Goal: Transaction & Acquisition: Purchase product/service

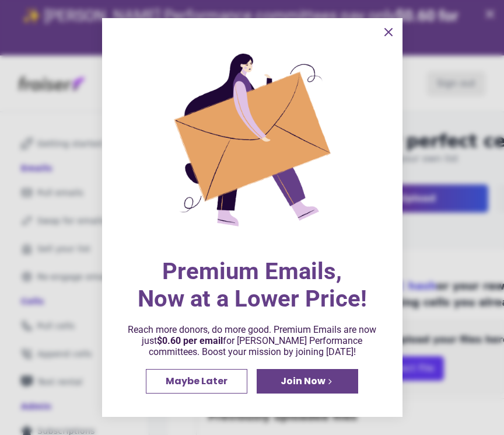
click at [389, 32] on icon "information" at bounding box center [388, 32] width 7 height 7
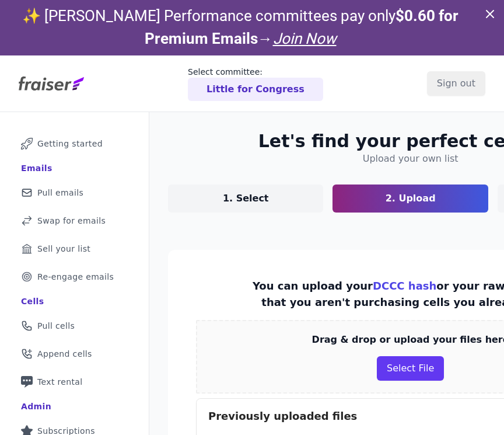
click at [285, 92] on p "Little for Congress" at bounding box center [256, 89] width 98 height 14
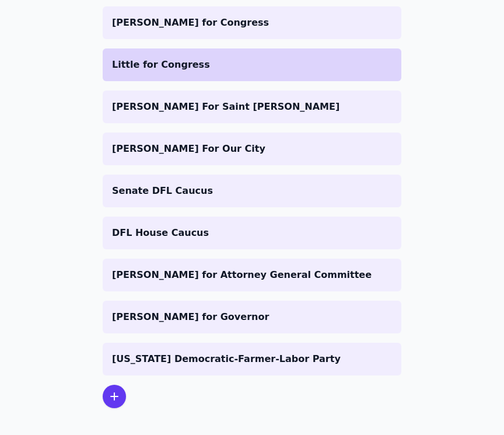
scroll to position [272, 0]
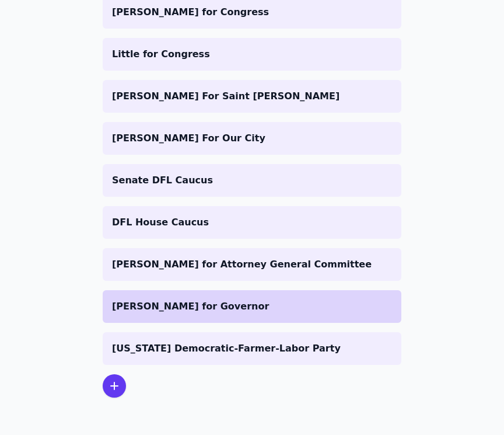
click at [179, 309] on p "[PERSON_NAME] for Governor" at bounding box center [252, 306] width 280 height 14
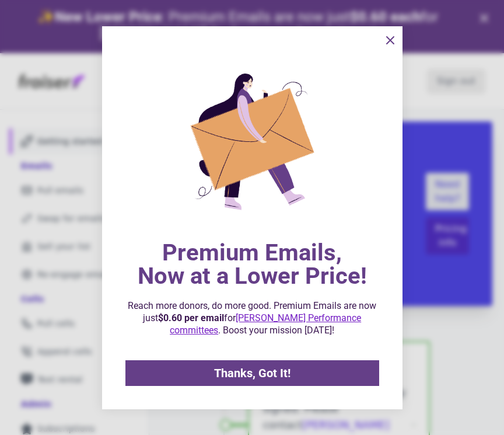
click at [390, 45] on icon "information" at bounding box center [390, 40] width 14 height 14
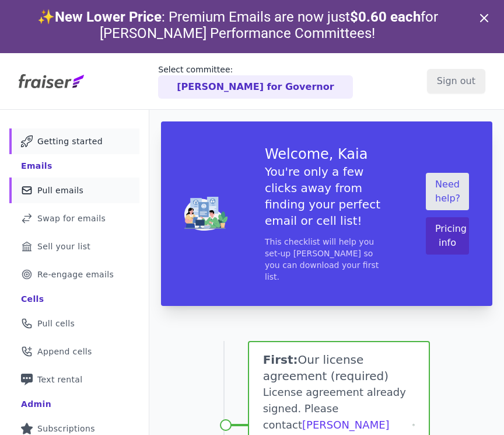
click at [61, 194] on span "Pull emails" at bounding box center [60, 190] width 46 height 12
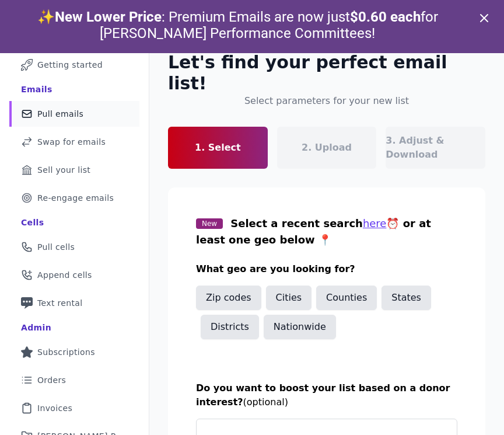
scroll to position [166, 0]
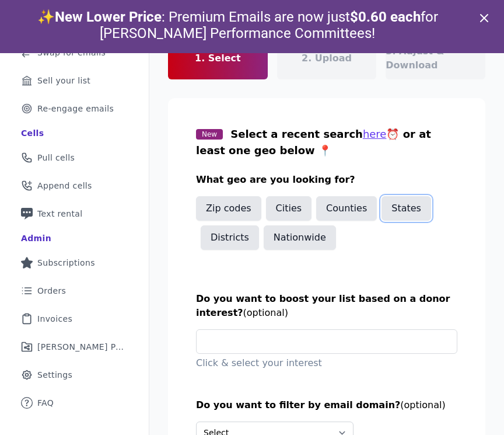
click at [392, 196] on button "States" at bounding box center [407, 208] width 50 height 25
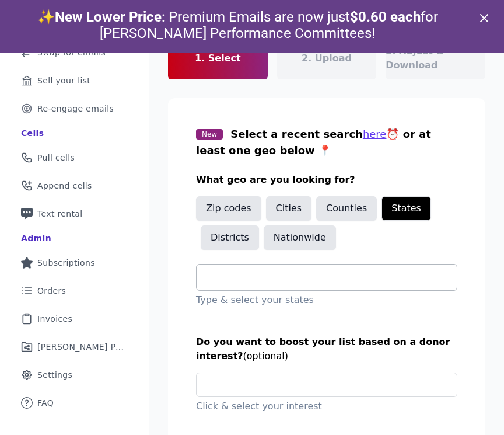
click at [302, 270] on input "text" at bounding box center [331, 277] width 251 height 14
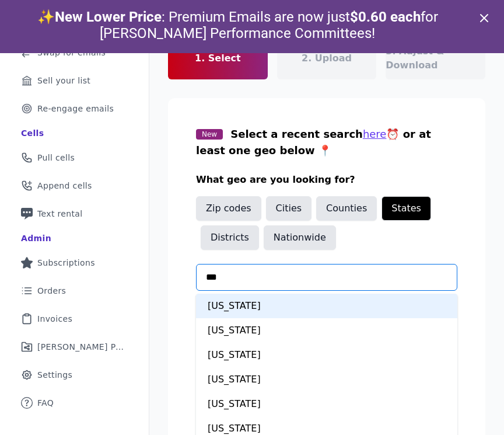
type input "****"
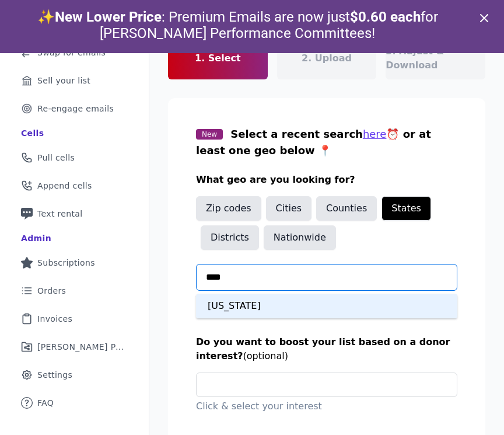
click at [254, 293] on div "Minnesota" at bounding box center [326, 305] width 261 height 25
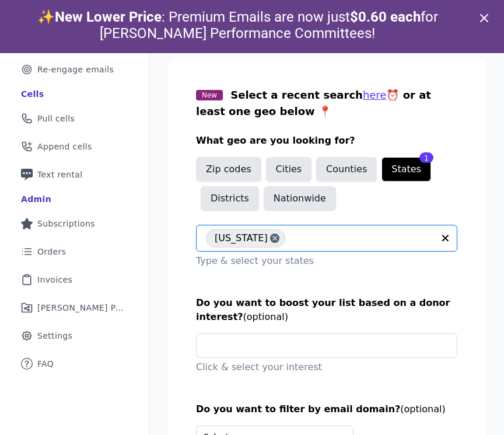
scroll to position [209, 0]
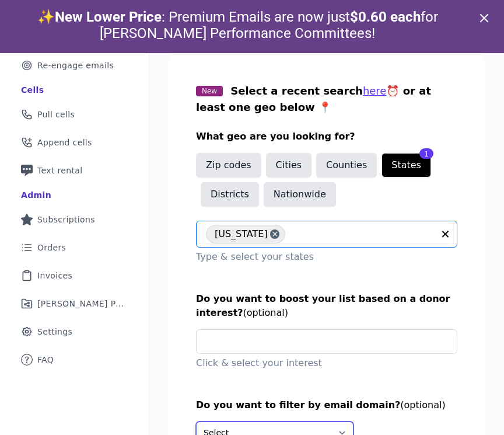
click at [257, 421] on select "Select Include only these domains Include none of these domains" at bounding box center [275, 432] width 158 height 22
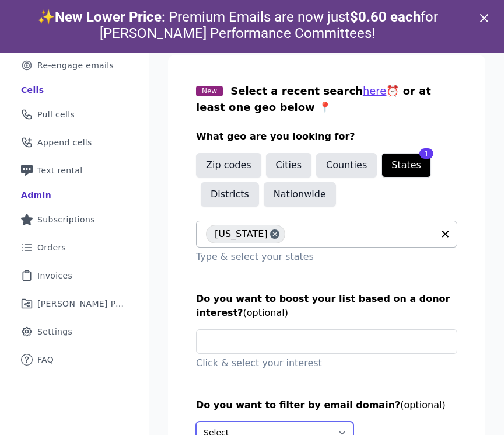
select select "Include"
click at [196, 421] on select "Select Include only these domains Include none of these domains" at bounding box center [275, 432] width 158 height 22
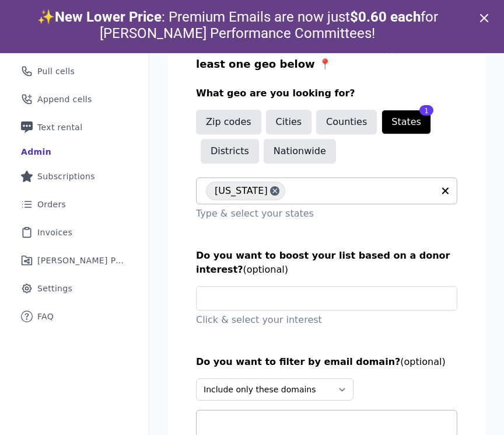
click at [240, 416] on input "text" at bounding box center [331, 423] width 251 height 14
click at [203, 410] on div at bounding box center [326, 423] width 261 height 27
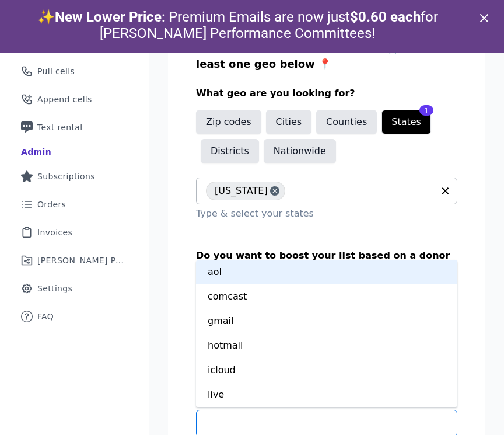
type input "*"
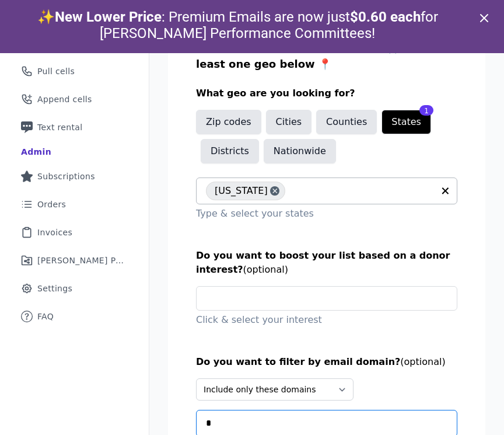
type input "*"
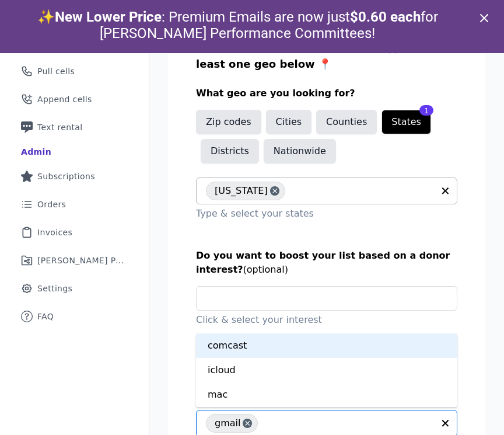
scroll to position [11, 0]
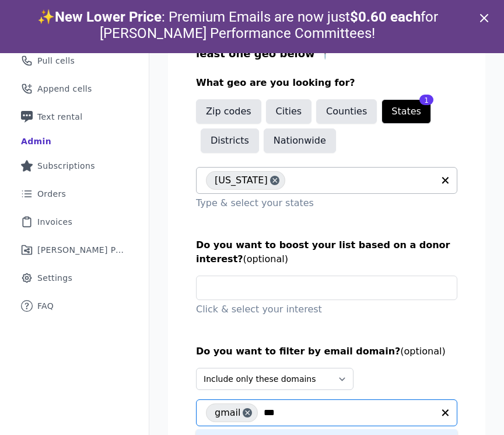
type input "****"
click at [250, 429] on div "yahoo" at bounding box center [326, 441] width 261 height 25
type input "*"
type input "***"
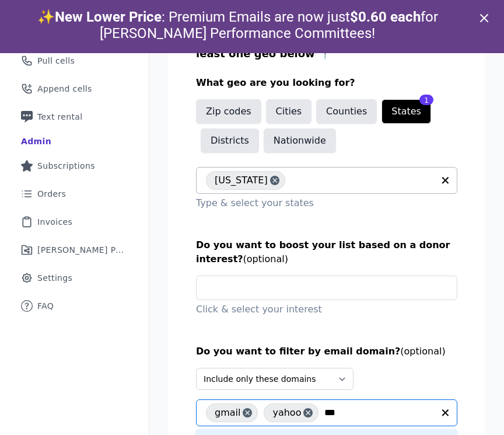
click at [209, 429] on div "aol" at bounding box center [326, 441] width 261 height 25
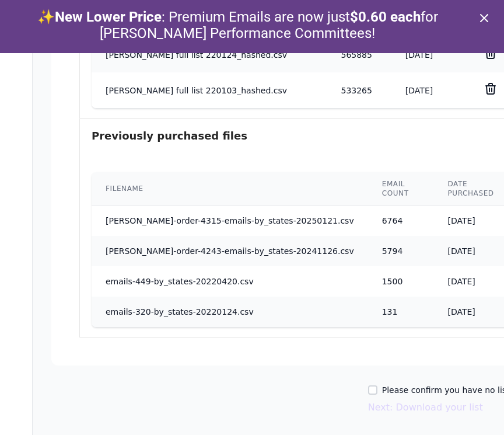
scroll to position [761, 117]
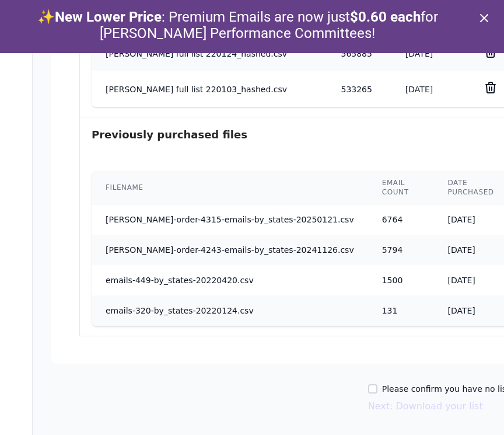
click at [382, 386] on label "Please confirm you have no lists to upload." at bounding box center [470, 389] width 176 height 12
click at [368, 386] on input "Please confirm you have no lists to upload." at bounding box center [372, 388] width 9 height 9
checkbox input "true"
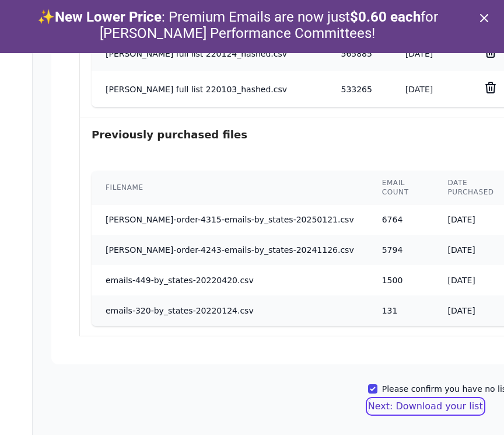
click at [368, 404] on button "Next: Download your list" at bounding box center [425, 406] width 115 height 14
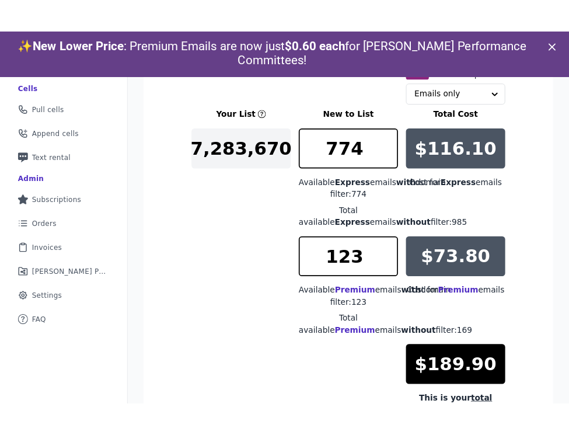
scroll to position [225, 0]
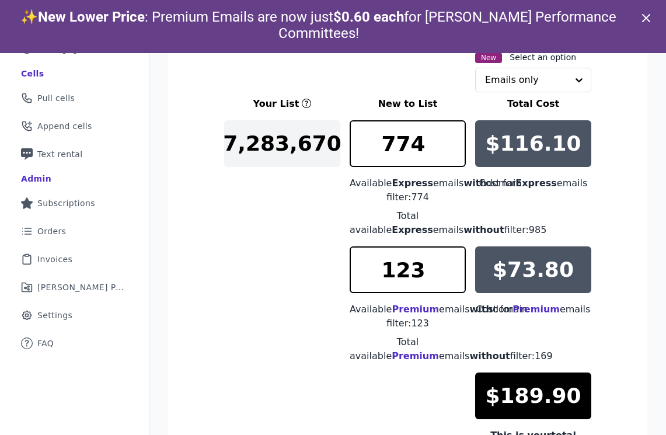
click at [503, 149] on p "$116.10" at bounding box center [533, 143] width 96 height 23
drag, startPoint x: 425, startPoint y: 148, endPoint x: 382, endPoint y: 148, distance: 43.8
click at [382, 148] on input "774" at bounding box center [407, 143] width 116 height 47
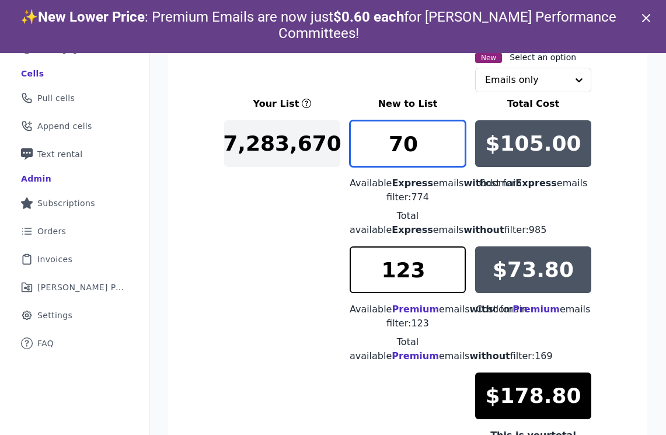
type input "7"
type input "6"
type input "5"
type input "483"
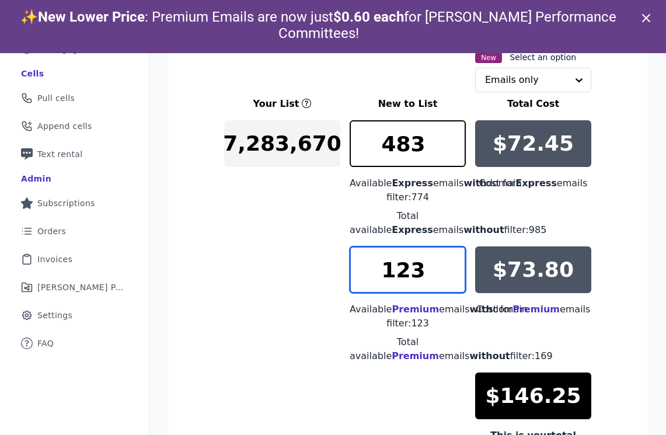
drag, startPoint x: 425, startPoint y: 267, endPoint x: 367, endPoint y: 269, distance: 58.4
click at [367, 269] on input "123" at bounding box center [407, 269] width 116 height 47
drag, startPoint x: 415, startPoint y: 267, endPoint x: 390, endPoint y: 268, distance: 24.5
click at [390, 268] on input "50" at bounding box center [407, 269] width 116 height 47
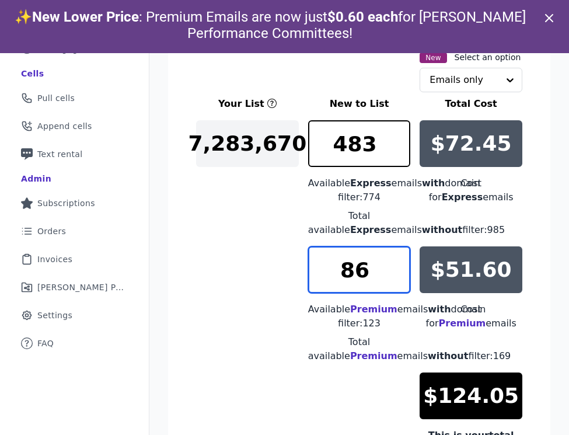
type input "86"
click at [281, 286] on div "Your List New to List Total Cost 7,283,670 483 Available Express emails with do…" at bounding box center [359, 276] width 326 height 359
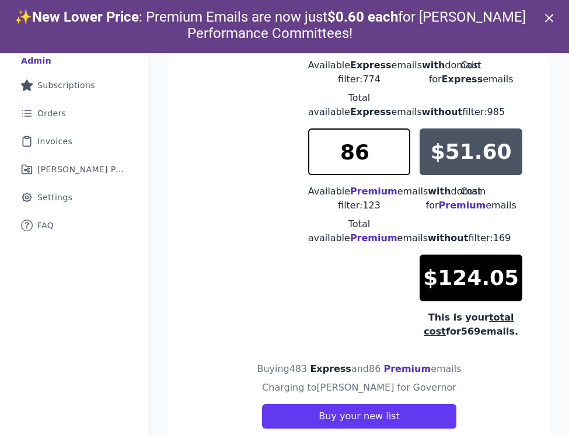
scroll to position [53, 0]
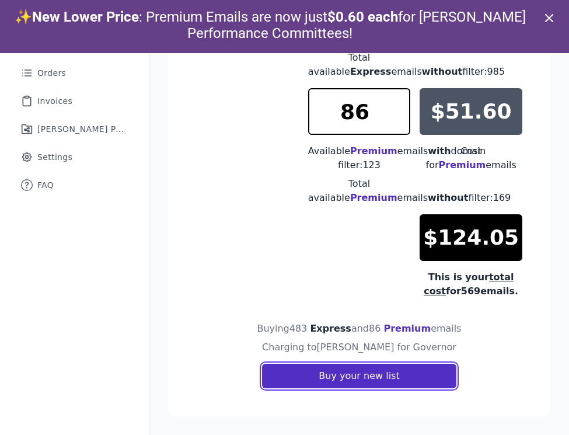
click at [337, 383] on button "Buy your new list" at bounding box center [359, 375] width 194 height 25
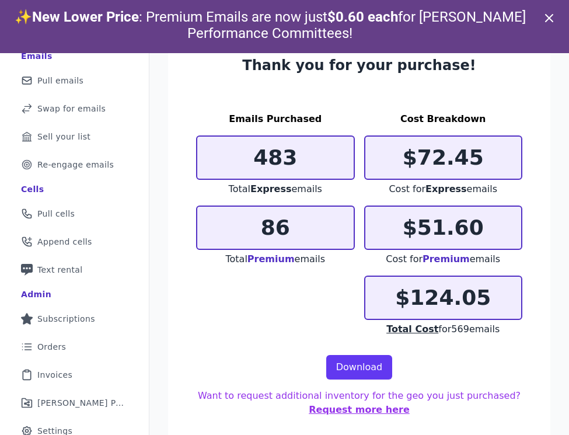
scroll to position [37, 0]
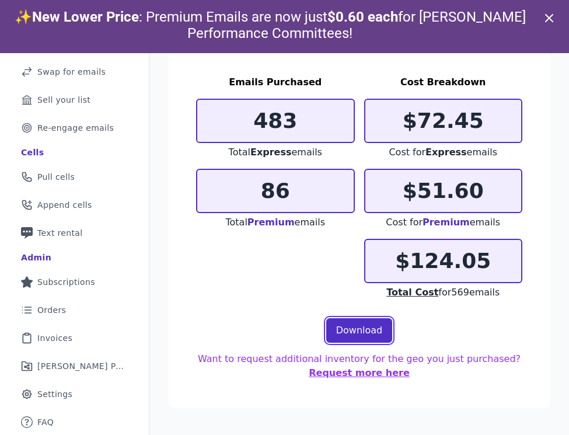
click at [348, 330] on link "Download" at bounding box center [359, 330] width 67 height 25
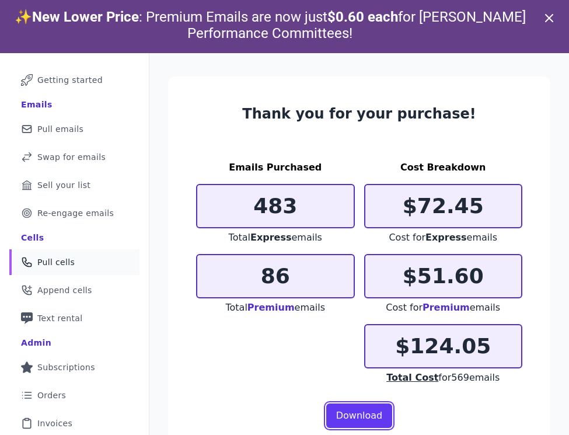
scroll to position [9, 0]
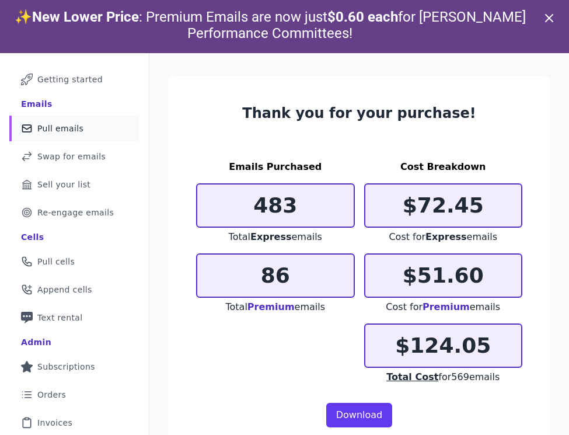
click at [85, 131] on link "Mail Icon Outline of a mail envelope Pull emails" at bounding box center [74, 129] width 130 height 26
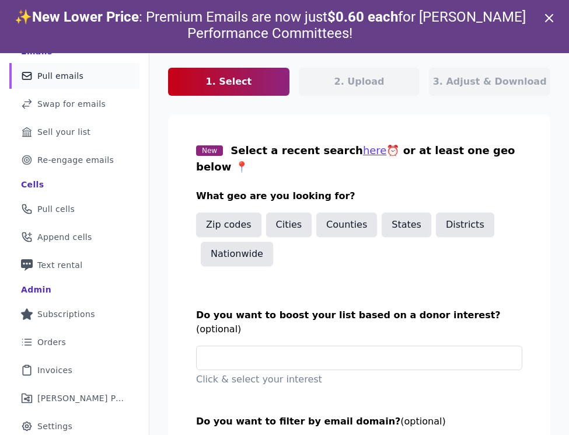
scroll to position [135, 0]
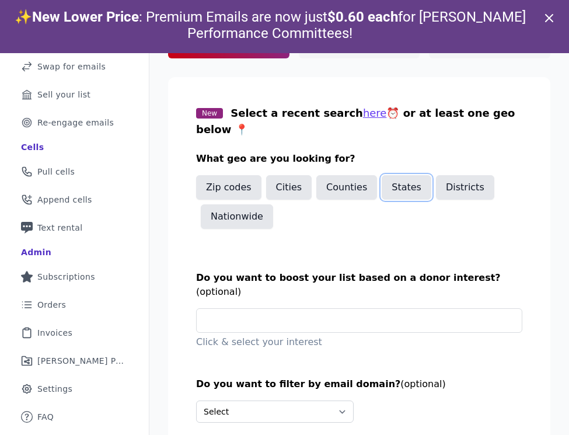
click at [399, 179] on button "States" at bounding box center [407, 187] width 50 height 25
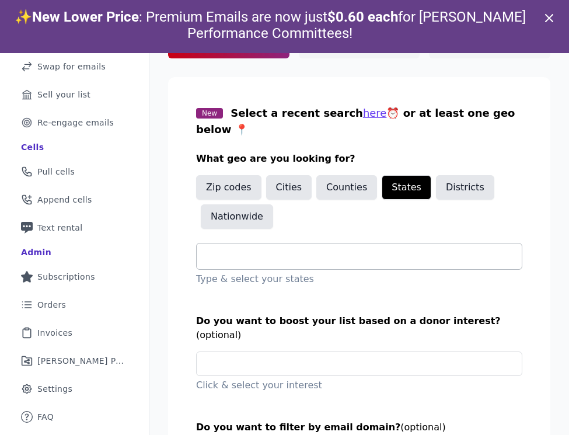
click at [234, 243] on div at bounding box center [364, 256] width 316 height 26
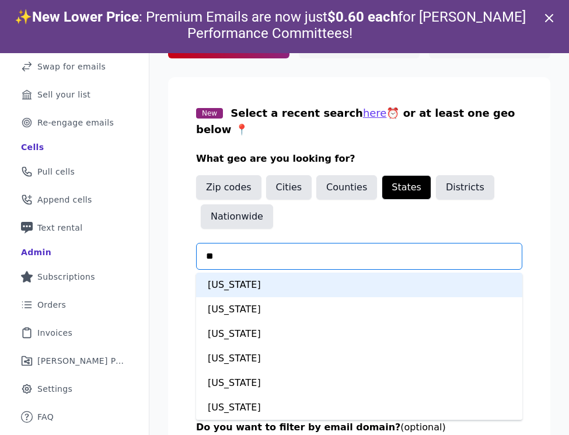
type input "***"
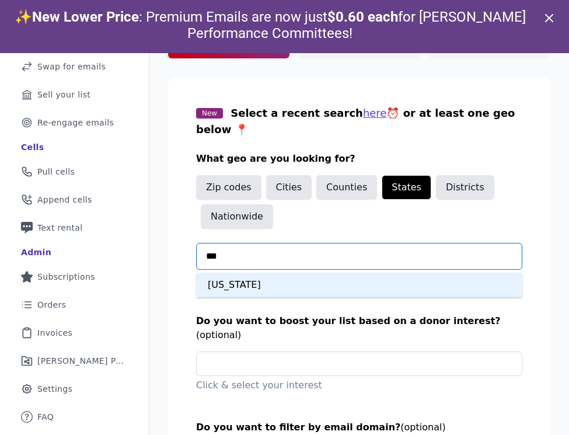
click at [230, 272] on div "Illinois" at bounding box center [359, 284] width 326 height 25
type input "*****"
click at [226, 274] on div "Indiana" at bounding box center [359, 284] width 326 height 25
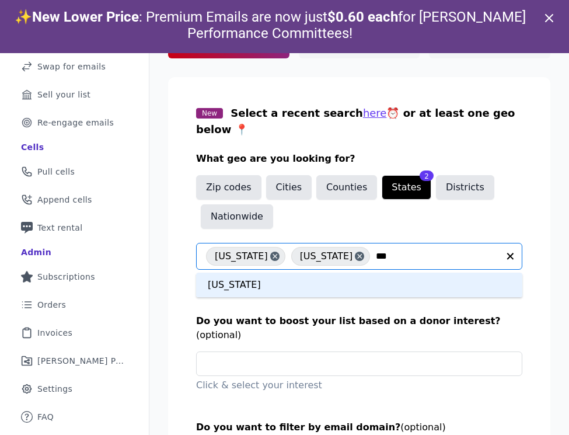
type input "****"
click at [210, 272] on div "Iowa" at bounding box center [359, 284] width 326 height 25
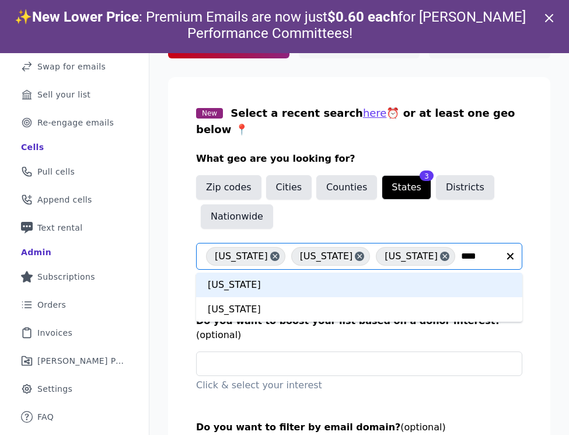
type input "*****"
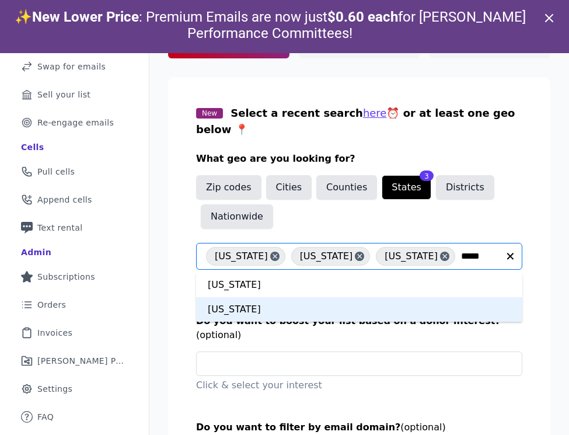
click at [225, 297] on div "Kansas" at bounding box center [359, 309] width 326 height 25
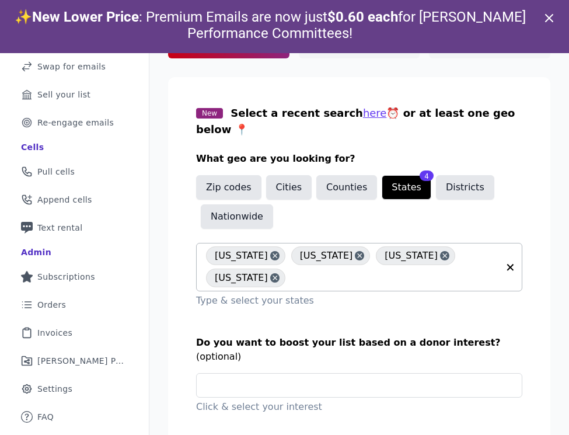
click at [458, 271] on input "text" at bounding box center [394, 278] width 207 height 14
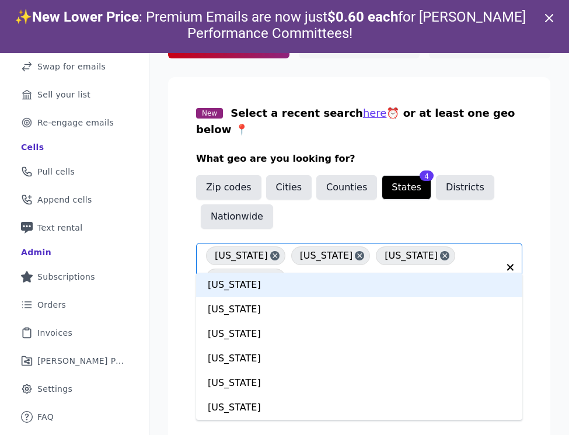
type input "****"
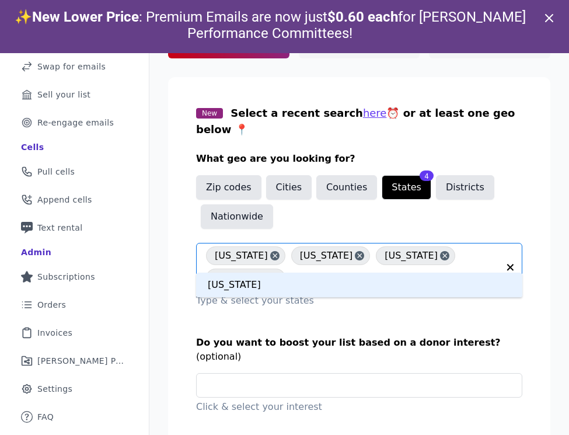
click at [391, 272] on div "Michigan" at bounding box center [359, 284] width 326 height 25
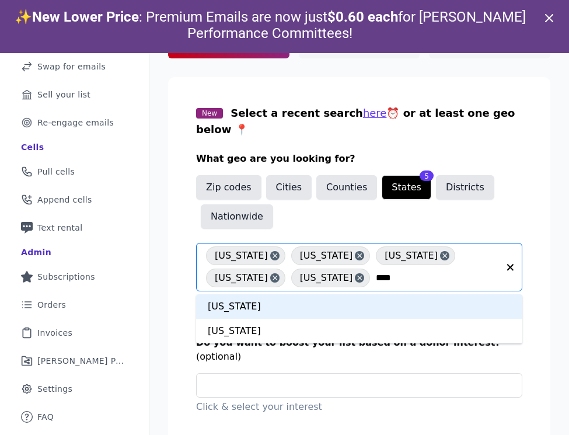
type input "*****"
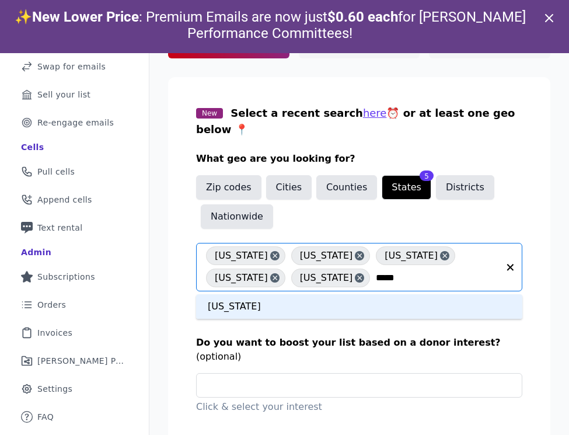
click at [375, 294] on div "Missouri" at bounding box center [359, 306] width 326 height 25
type input "*******"
click at [342, 294] on div "Nebraska" at bounding box center [359, 306] width 326 height 25
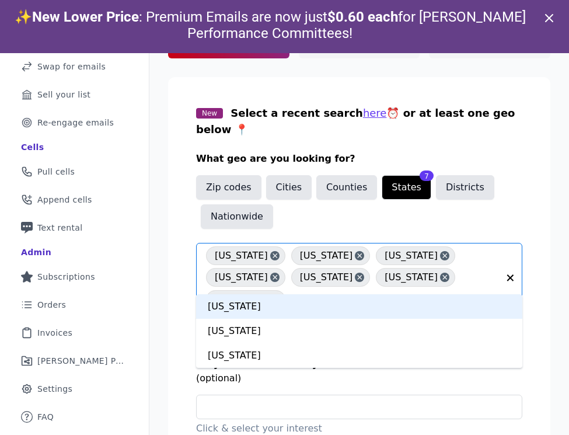
type input "*****"
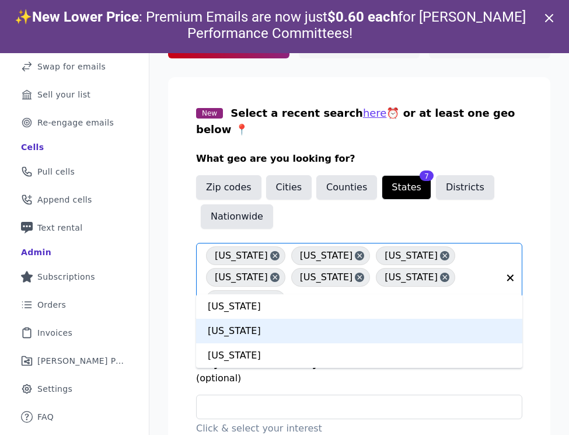
click at [271, 319] on div "North Dakota" at bounding box center [359, 331] width 326 height 25
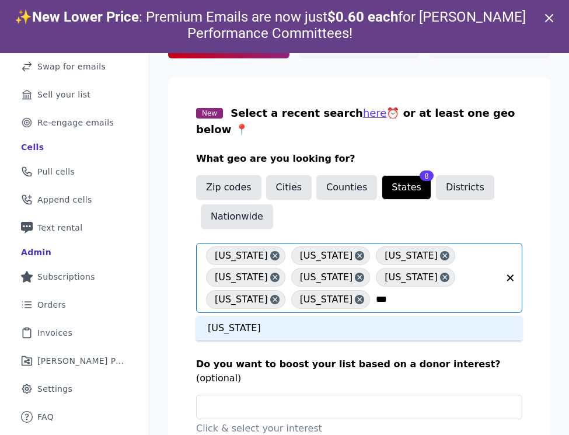
type input "****"
click at [224, 316] on div "Ohio" at bounding box center [359, 328] width 326 height 25
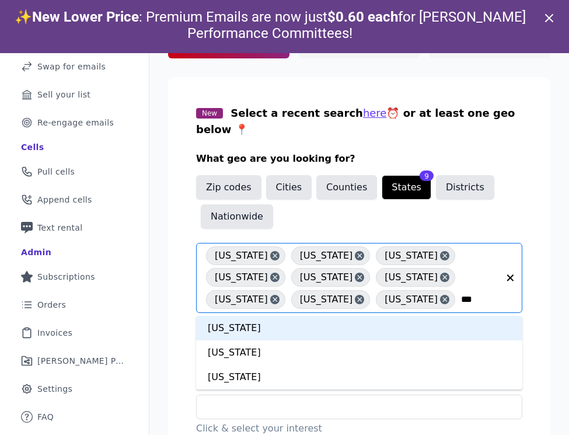
type input "****"
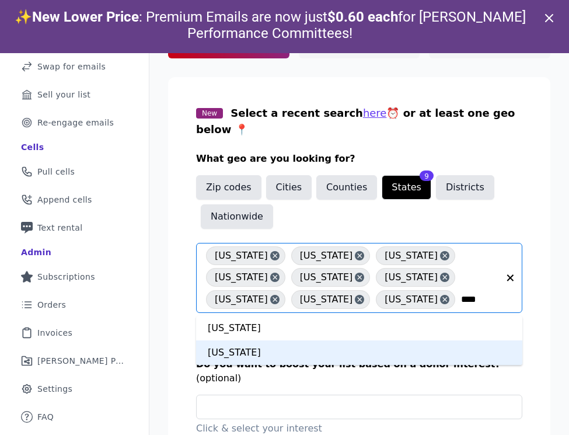
click at [235, 346] on div "South Dakota" at bounding box center [359, 352] width 326 height 25
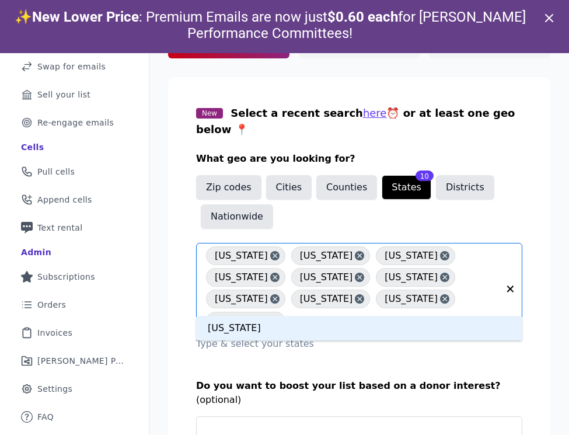
type input "******"
click at [236, 316] on div "Wisconsin" at bounding box center [359, 328] width 326 height 25
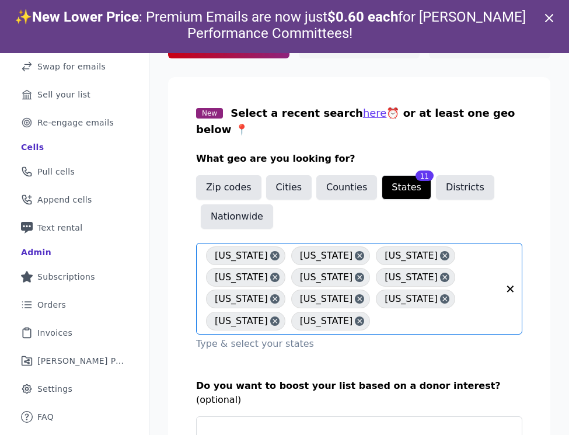
scroll to position [243, 0]
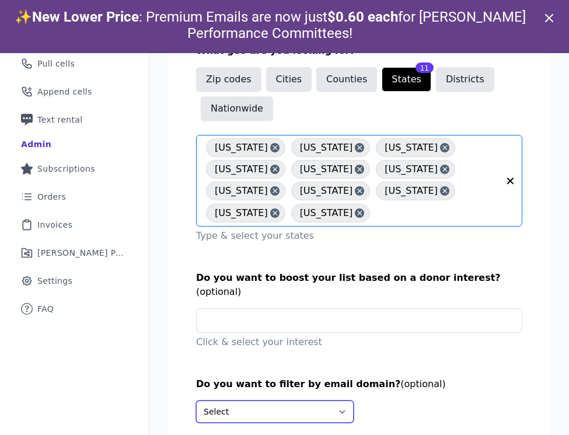
click at [250, 400] on select "Select Include only these domains Include none of these domains" at bounding box center [275, 411] width 158 height 22
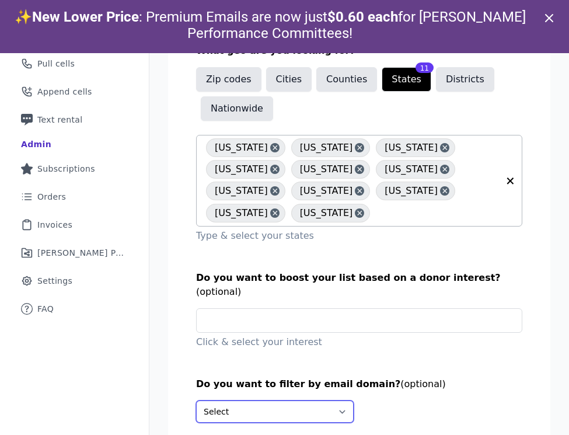
select select "Include"
click at [196, 400] on select "Select Include only these domains Include none of these domains" at bounding box center [275, 411] width 158 height 22
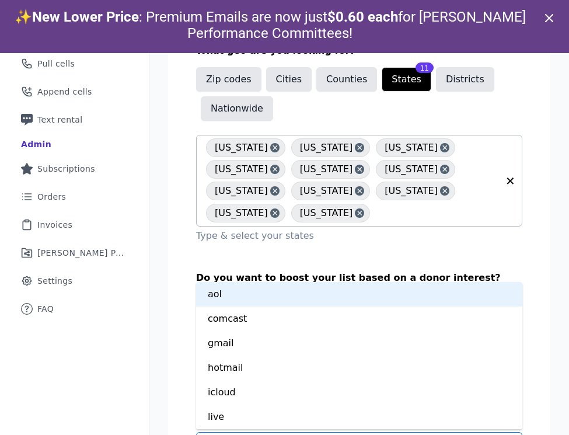
type input "*"
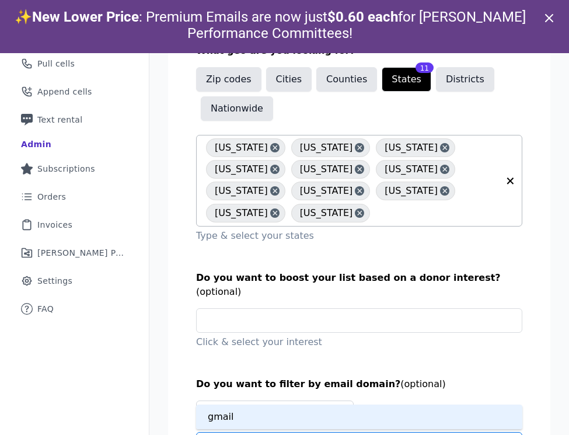
click at [240, 404] on div "gmail" at bounding box center [359, 416] width 326 height 25
type input "*****"
click at [227, 404] on div "yahoo" at bounding box center [359, 416] width 326 height 25
type input "***"
click at [221, 404] on div "aol" at bounding box center [359, 416] width 326 height 25
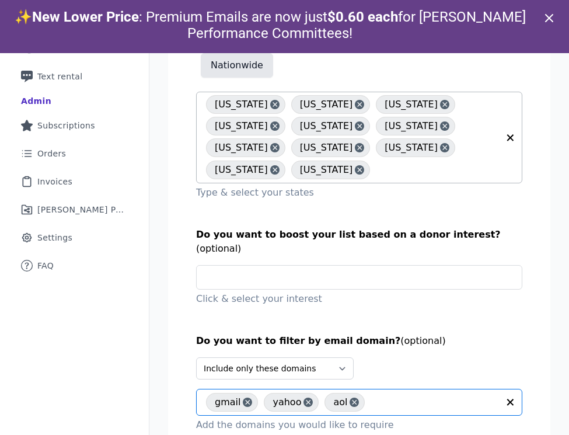
scroll to position [37, 0]
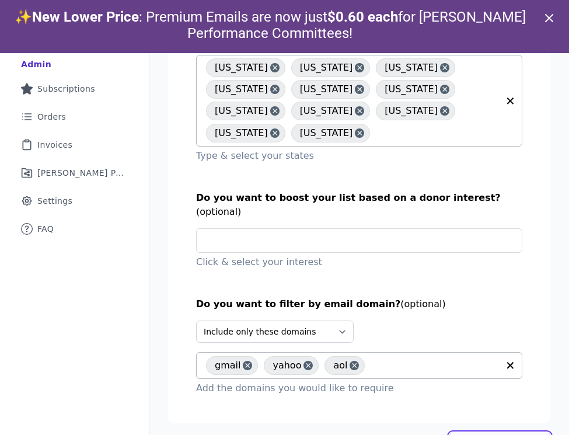
click at [497, 432] on link "Next: Upload your list" at bounding box center [499, 439] width 101 height 14
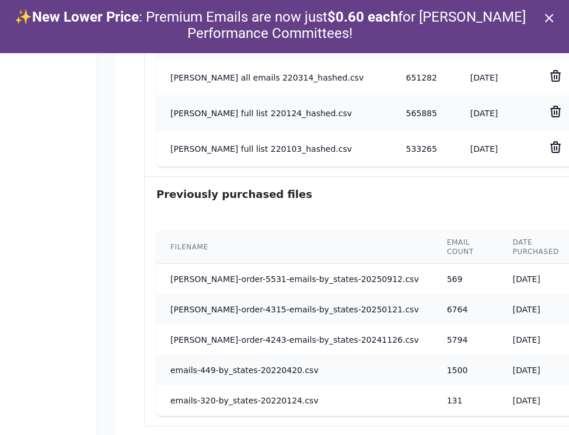
scroll to position [791, 52]
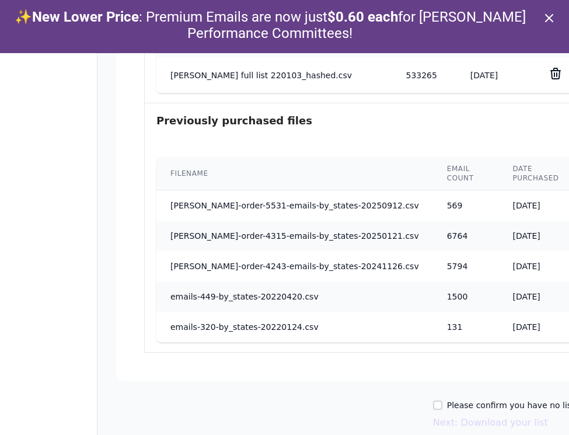
click at [447, 401] on label "Please confirm you have no lists to upload." at bounding box center [535, 405] width 176 height 12
click at [433, 401] on input "Please confirm you have no lists to upload." at bounding box center [437, 404] width 9 height 9
checkbox input "true"
click at [433, 422] on button "Next: Download your list" at bounding box center [490, 422] width 115 height 14
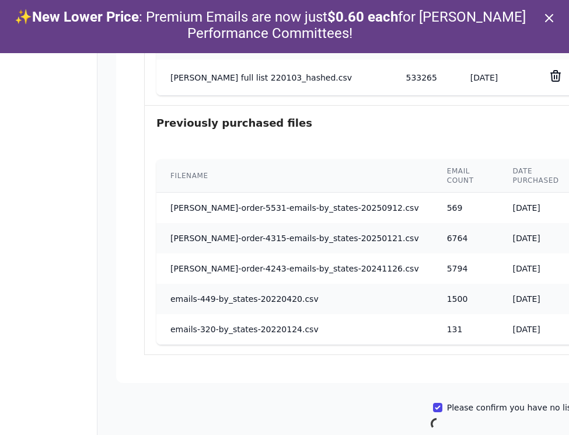
scroll to position [789, 52]
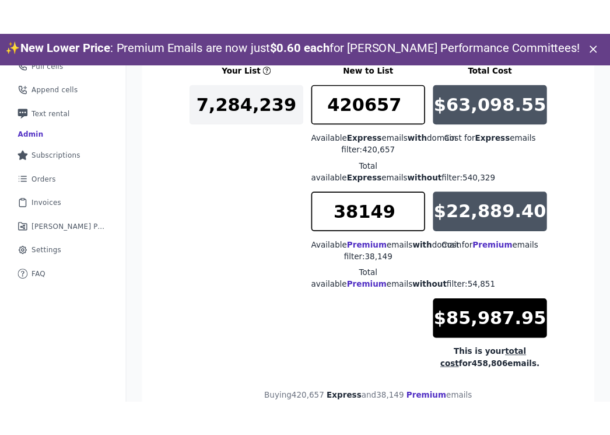
scroll to position [205, 0]
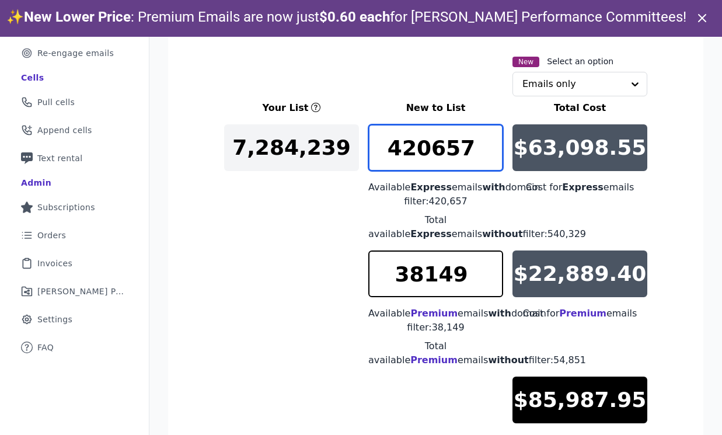
drag, startPoint x: 470, startPoint y: 149, endPoint x: 355, endPoint y: 148, distance: 114.9
click at [355, 148] on div "Your List New to List Total Cost 7,284,239 420657 Available Express emails with…" at bounding box center [435, 280] width 423 height 359
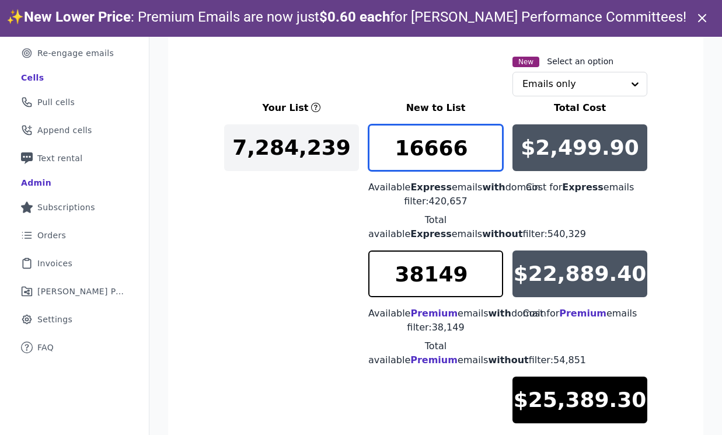
type input "16666"
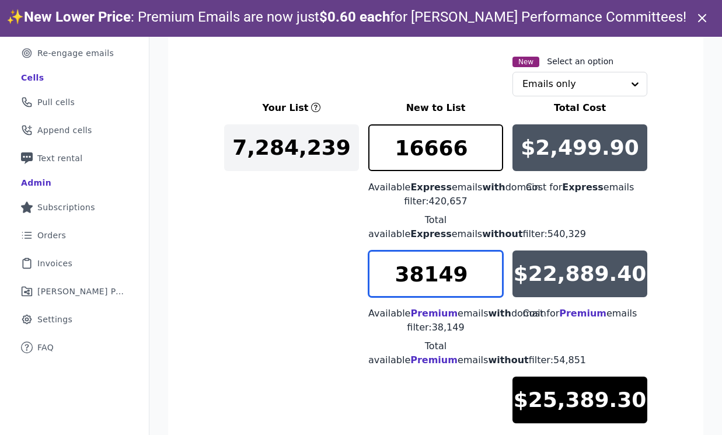
drag, startPoint x: 470, startPoint y: 278, endPoint x: 394, endPoint y: 278, distance: 75.8
click at [394, 278] on input "38149" at bounding box center [435, 273] width 135 height 47
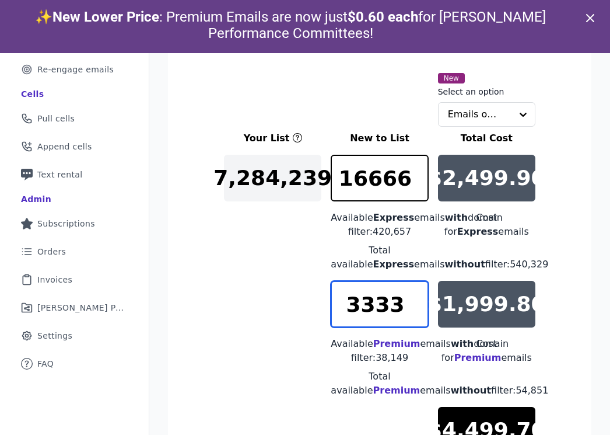
drag, startPoint x: 400, startPoint y: 314, endPoint x: 367, endPoint y: 319, distance: 33.0
click at [367, 319] on input "3333" at bounding box center [379, 304] width 97 height 47
type input "3"
type input "4167"
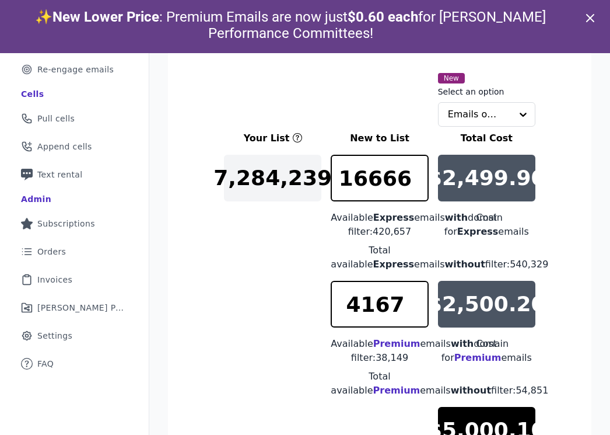
click at [558, 270] on section "New Select an option Emails only Your List New to List Total Cost 7,284,239 166…" at bounding box center [380, 326] width 424 height 566
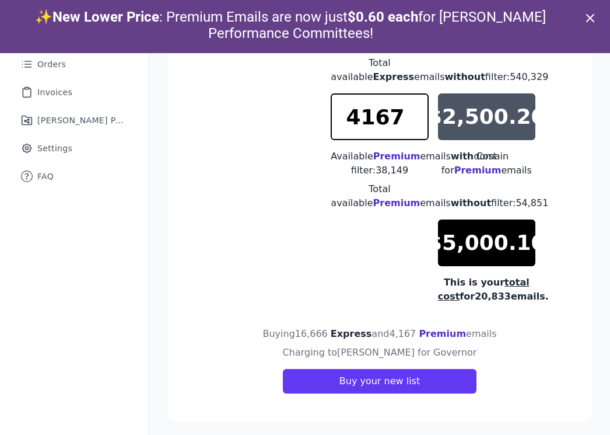
scroll to position [53, 0]
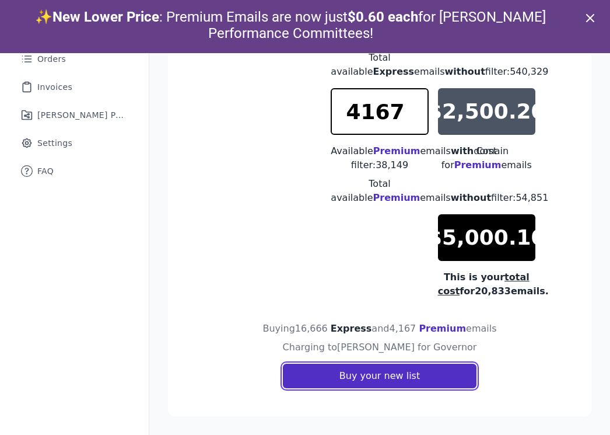
click at [386, 382] on button "Buy your new list" at bounding box center [380, 375] width 194 height 25
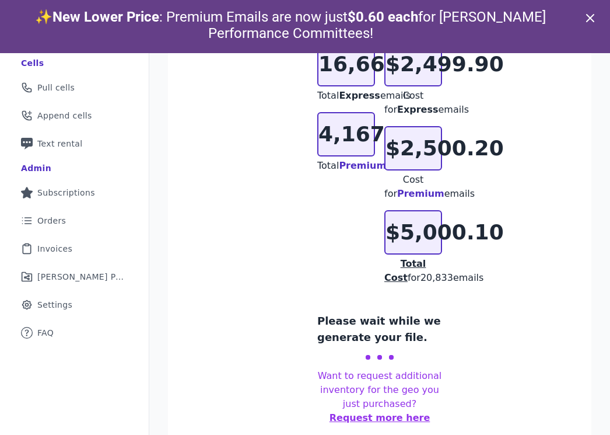
scroll to position [230, 0]
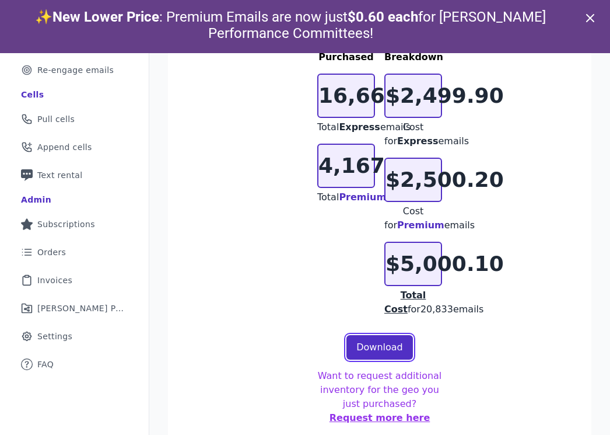
click at [361, 342] on link "Download" at bounding box center [380, 347] width 67 height 25
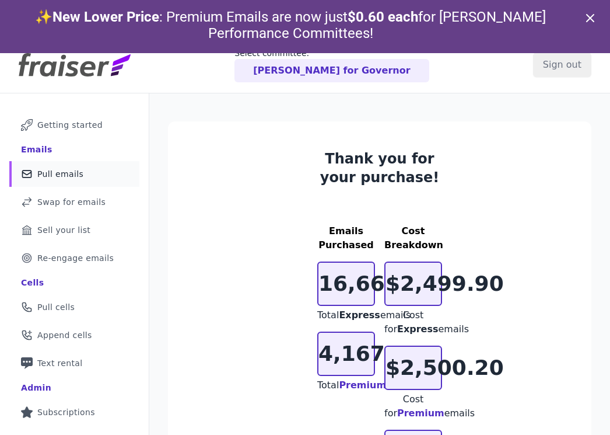
click at [80, 176] on link "Mail Icon Outline of a mail envelope Pull emails" at bounding box center [74, 174] width 130 height 26
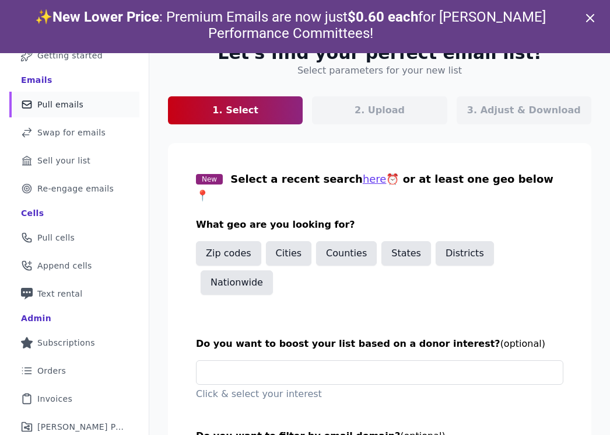
scroll to position [106, 0]
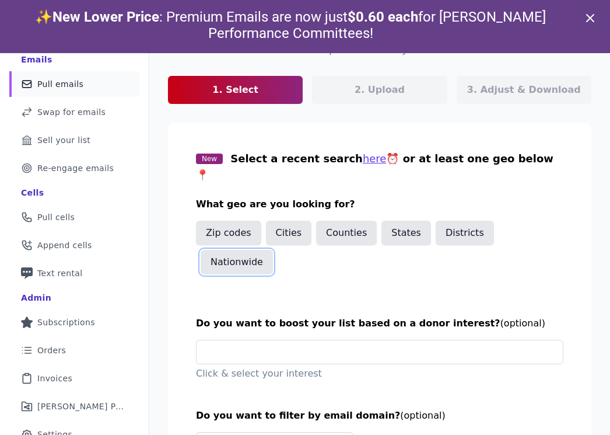
click at [273, 250] on button "Nationwide" at bounding box center [237, 262] width 72 height 25
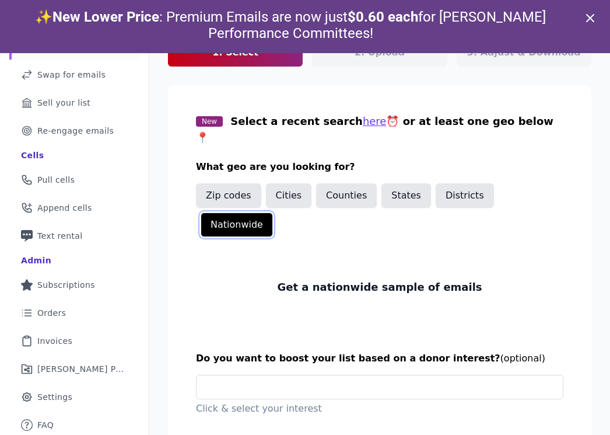
scroll to position [179, 0]
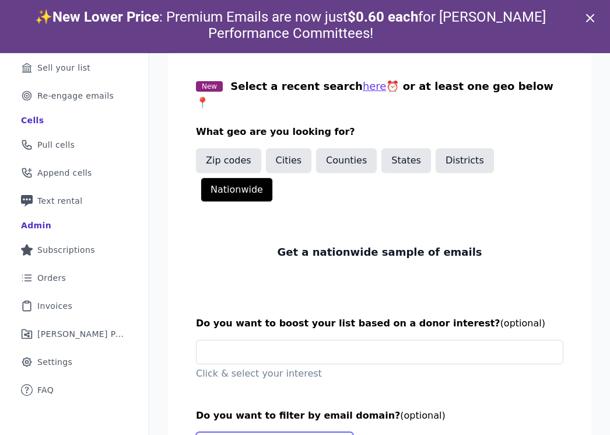
click at [295, 432] on select "Select Include only these domains Include none of these domains" at bounding box center [275, 443] width 158 height 22
click at [196, 432] on select "Select Include only these domains Include none of these domains" at bounding box center [275, 443] width 158 height 22
click at [278, 432] on select "Select Include only these domains Include none of these domains" at bounding box center [275, 443] width 158 height 22
select select "Include"
click at [196, 432] on select "Select Include only these domains Include none of these domains" at bounding box center [275, 443] width 158 height 22
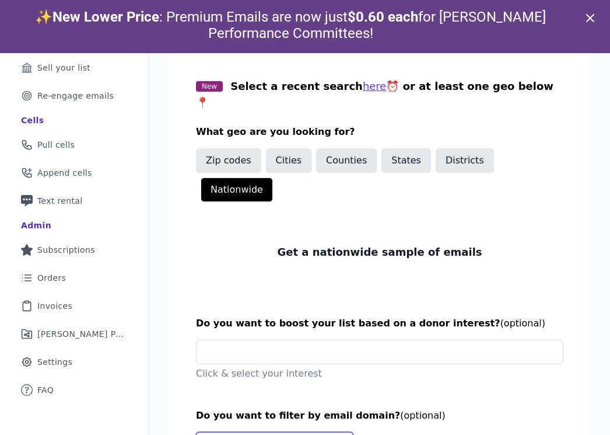
scroll to position [222, 0]
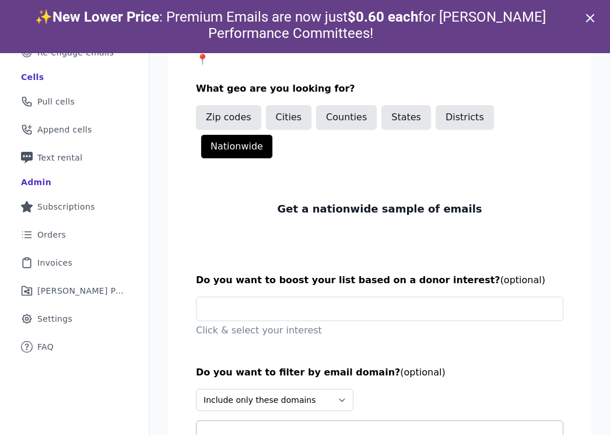
click at [268, 426] on input "text" at bounding box center [384, 433] width 357 height 14
type input "****"
type input "*****"
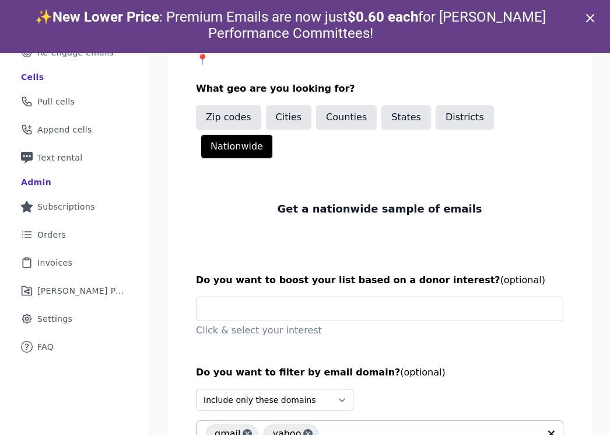
click at [355, 426] on input "text" at bounding box center [431, 433] width 215 height 14
type input "***"
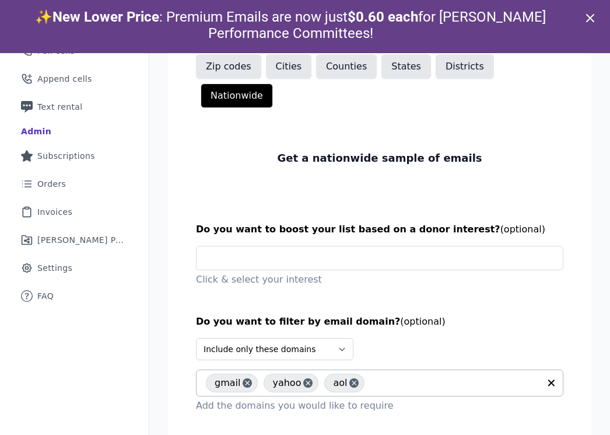
scroll to position [53, 0]
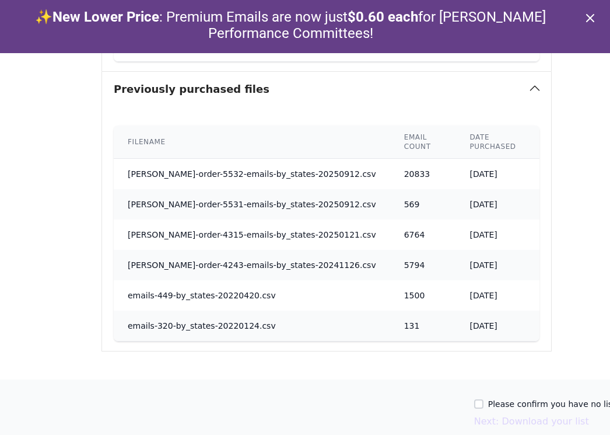
scroll to position [821, 179]
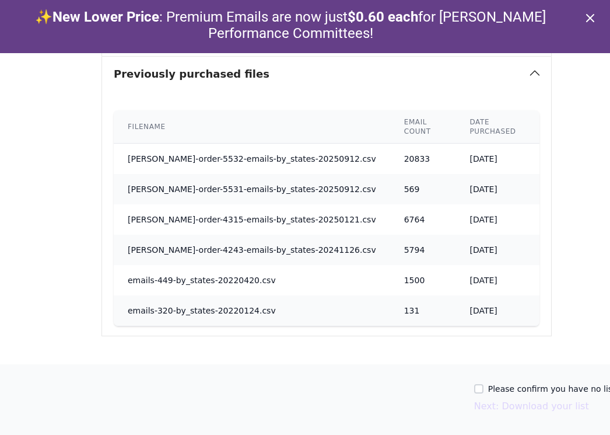
click at [488, 390] on label "Please confirm you have no lists to upload." at bounding box center [576, 389] width 176 height 12
click at [474, 390] on input "Please confirm you have no lists to upload." at bounding box center [478, 388] width 9 height 9
checkbox input "true"
click at [474, 407] on button "Next: Download your list" at bounding box center [531, 406] width 115 height 14
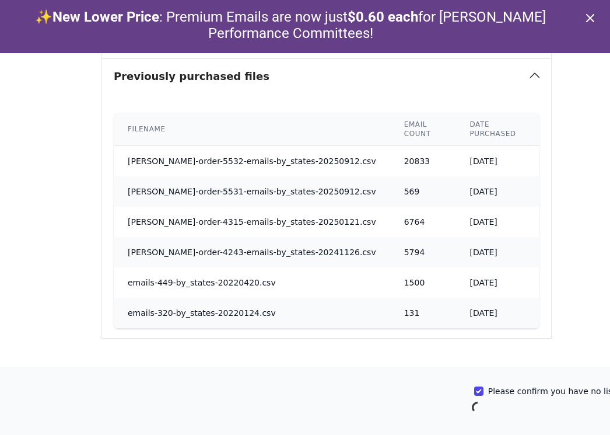
scroll to position [819, 179]
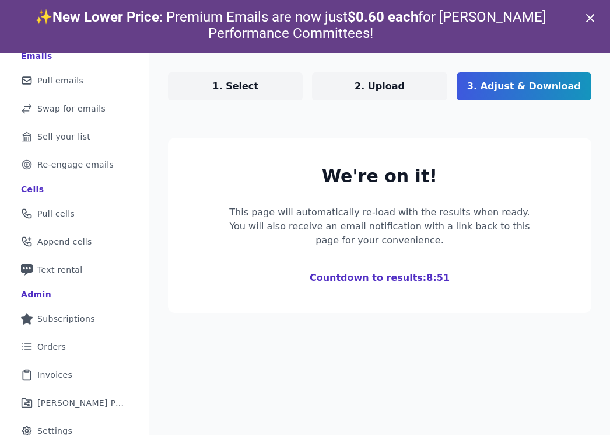
click at [265, 173] on h2 "We're on it!" at bounding box center [380, 176] width 312 height 21
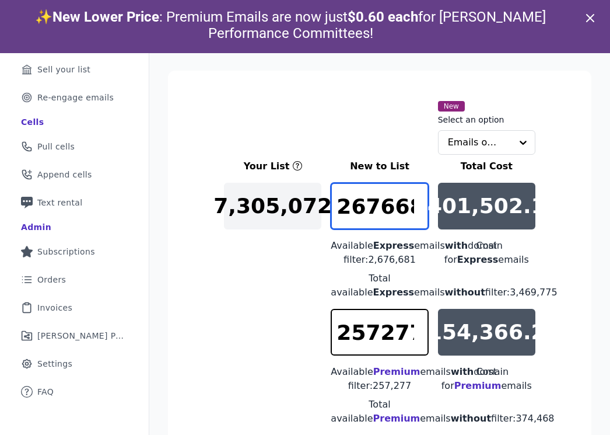
scroll to position [0, 13]
drag, startPoint x: 342, startPoint y: 193, endPoint x: 438, endPoint y: 194, distance: 96.3
click at [438, 194] on div "Your List New to List Total Cost 7,305,072 2676681 Available Express emails wit…" at bounding box center [380, 338] width 312 height 359
type input "10000"
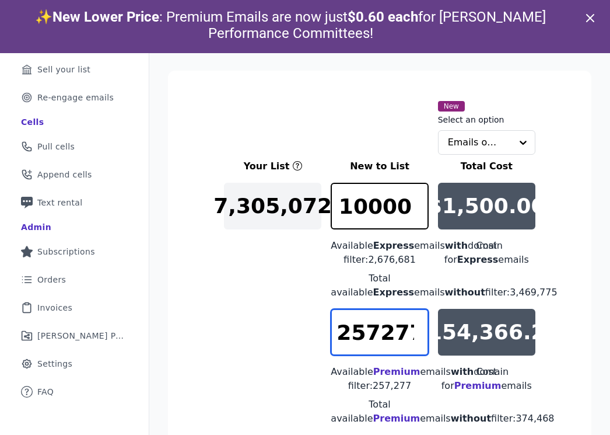
drag, startPoint x: 341, startPoint y: 359, endPoint x: 454, endPoint y: 357, distance: 112.6
click at [454, 357] on div "Your List New to List Total Cost 7,305,072 10000 Available Express emails with …" at bounding box center [380, 338] width 312 height 359
type input "3"
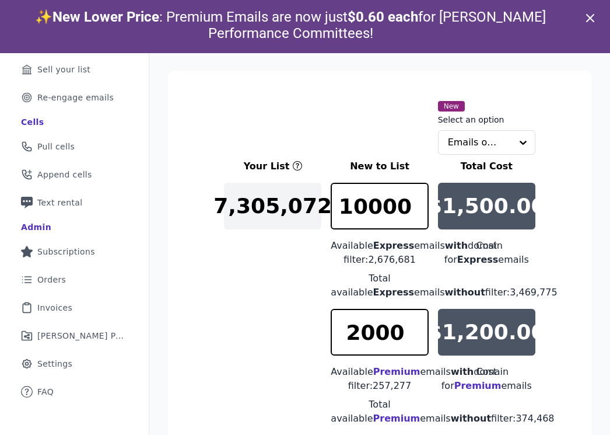
click at [284, 312] on div "Your List New to List Total Cost 7,305,072 10000 Available Express emails with …" at bounding box center [380, 338] width 312 height 359
drag, startPoint x: 400, startPoint y: 357, endPoint x: 362, endPoint y: 358, distance: 37.3
click at [362, 355] on input "2000" at bounding box center [379, 332] width 97 height 47
type input "2500"
click at [507, 289] on div "$1,500.00 Cost for Express emails" at bounding box center [486, 241] width 97 height 117
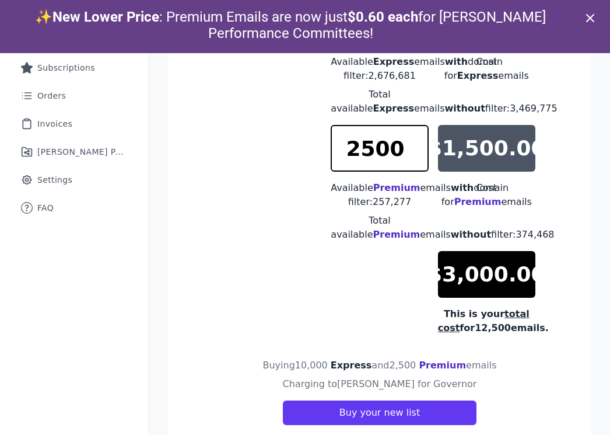
scroll to position [401, 0]
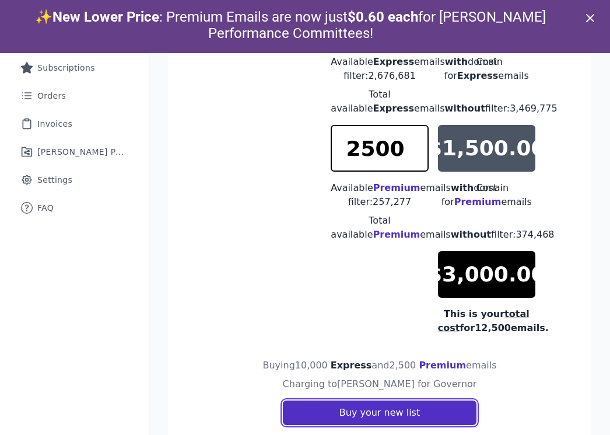
click at [400, 414] on button "Buy your new list" at bounding box center [380, 412] width 194 height 25
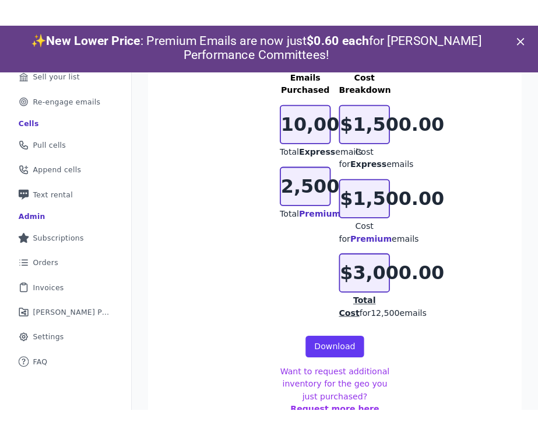
scroll to position [230, 0]
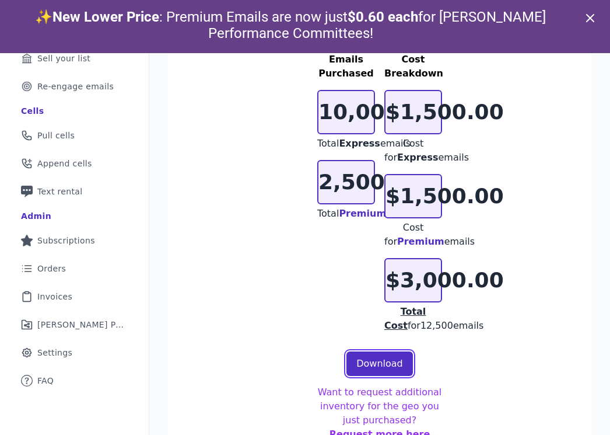
click at [368, 364] on link "Download" at bounding box center [380, 363] width 67 height 25
click at [359, 361] on link "Download" at bounding box center [380, 363] width 67 height 25
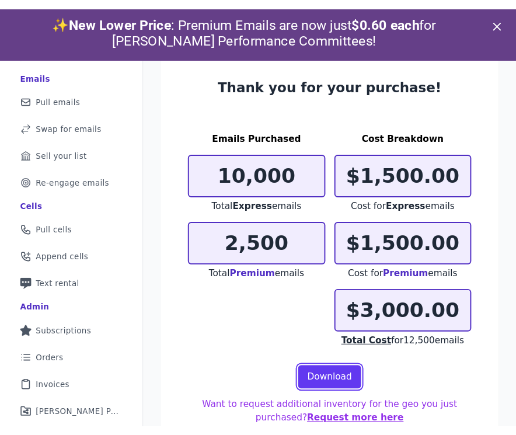
scroll to position [93, 0]
